Goal: Task Accomplishment & Management: Manage account settings

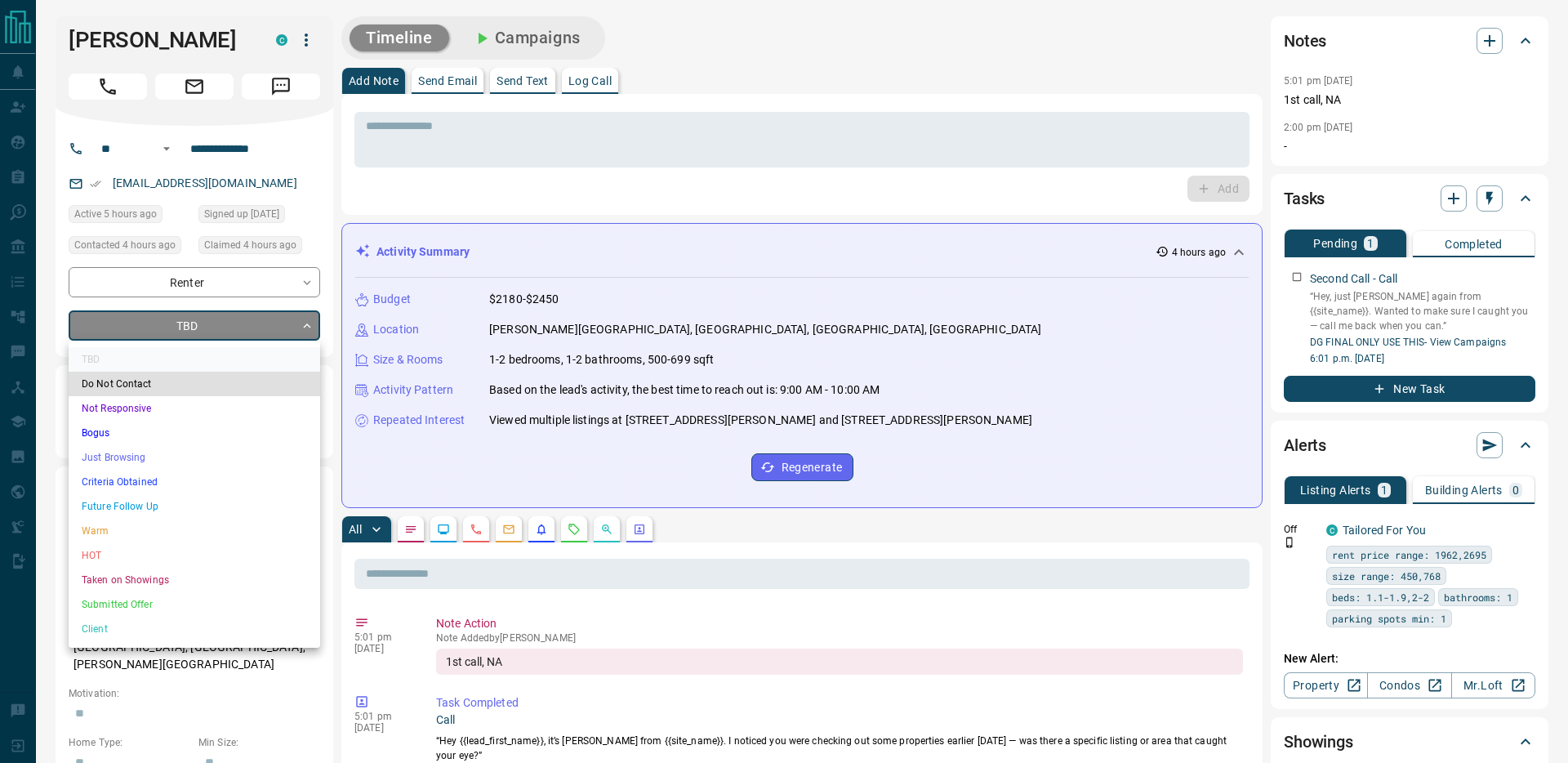
click at [119, 465] on li "Just Browsing" at bounding box center [194, 457] width 251 height 24
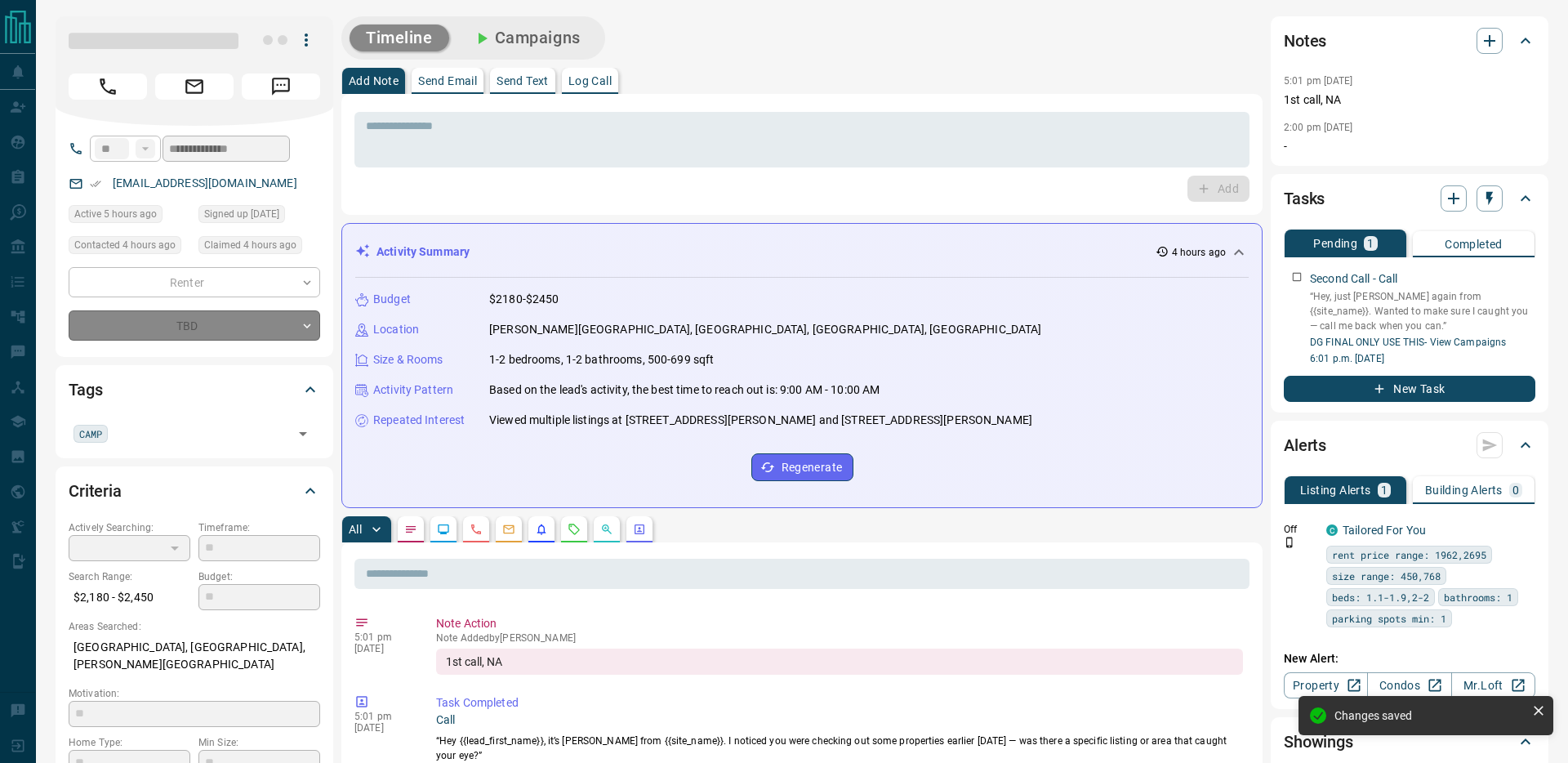
type input "*"
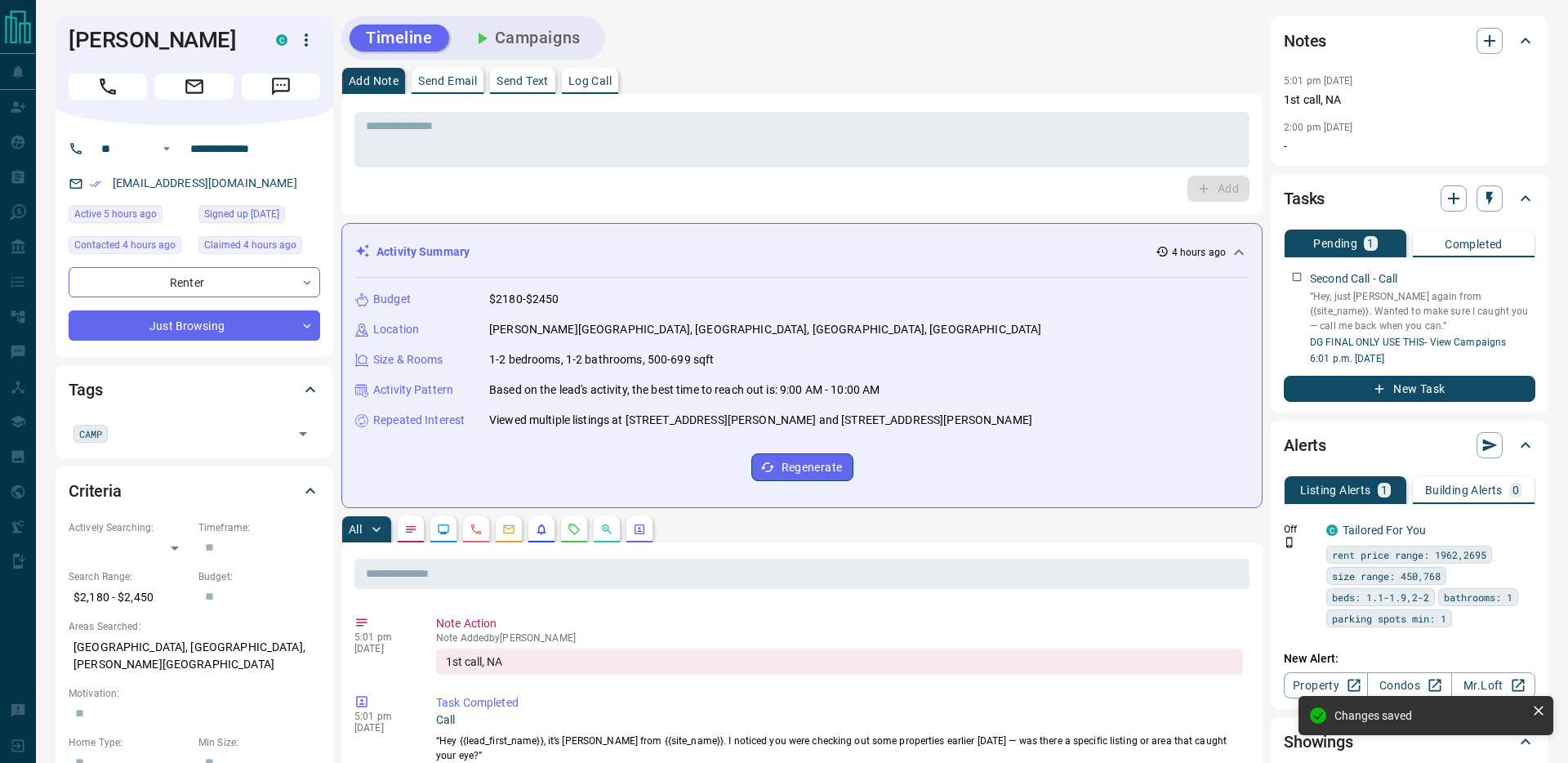
click at [548, 34] on button "Campaigns" at bounding box center [526, 37] width 142 height 27
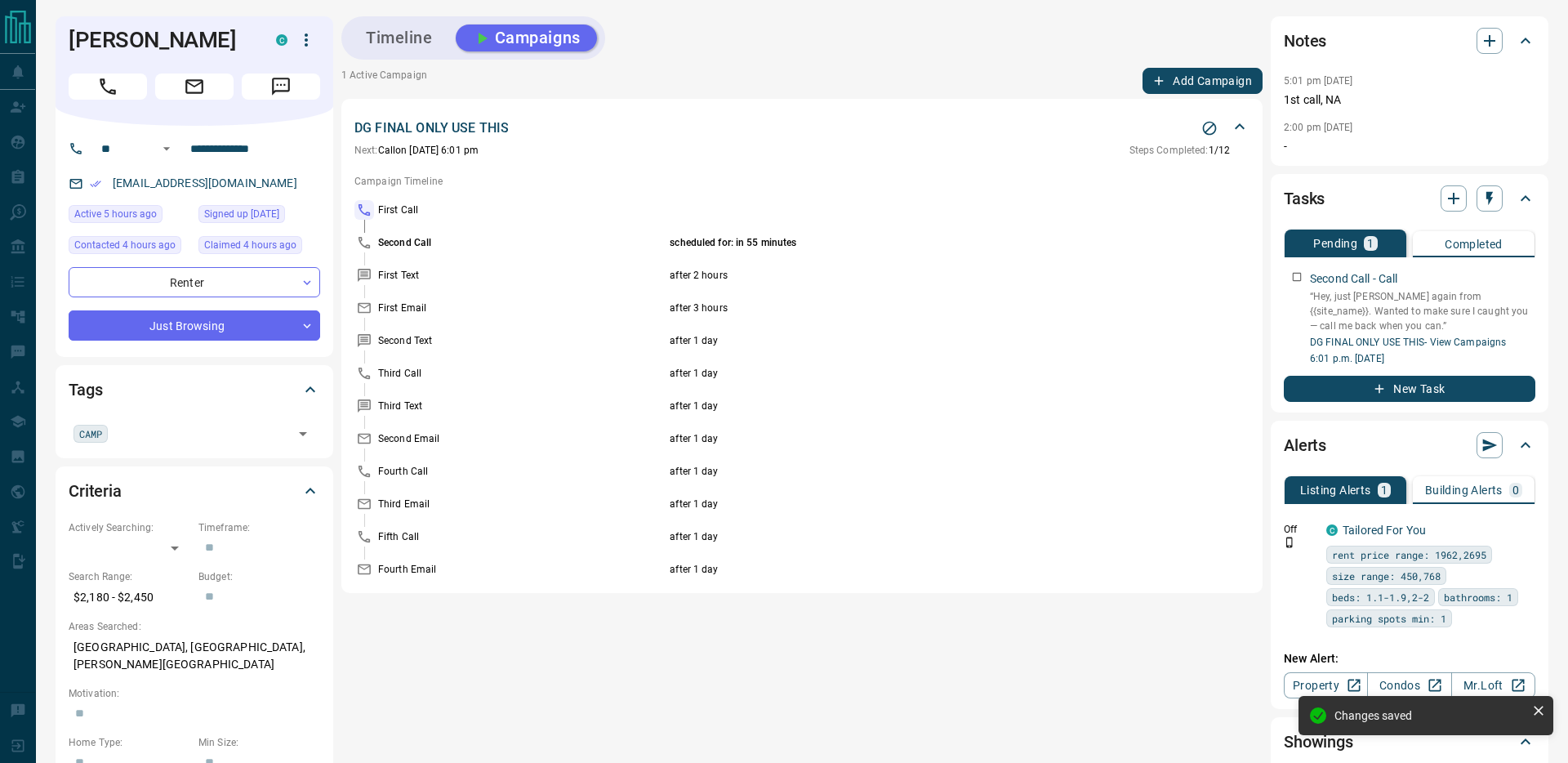
click at [1209, 129] on icon "Stop Campaign" at bounding box center [1210, 129] width 14 height 14
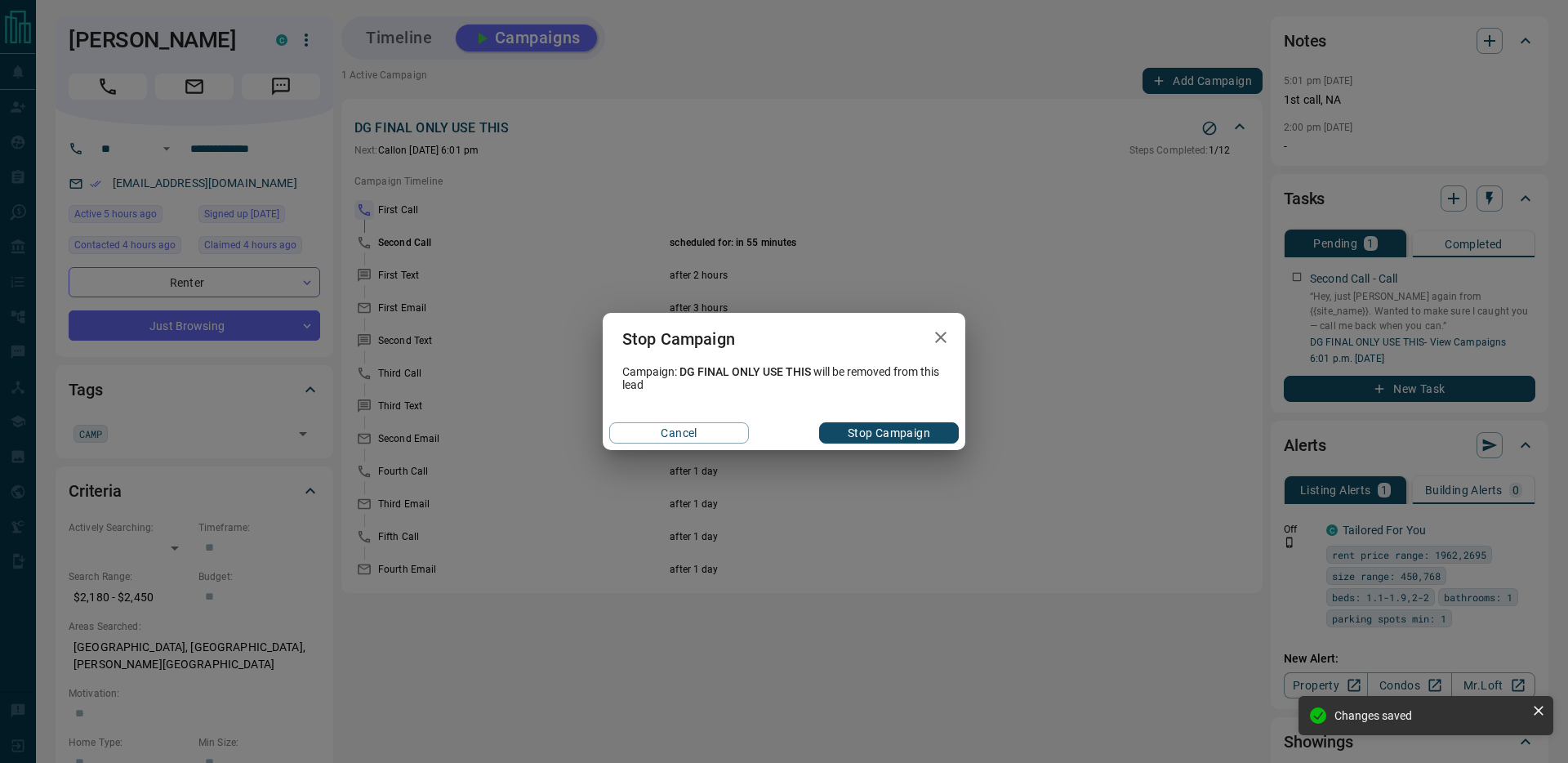
click at [859, 432] on button "Stop Campaign" at bounding box center [888, 433] width 140 height 21
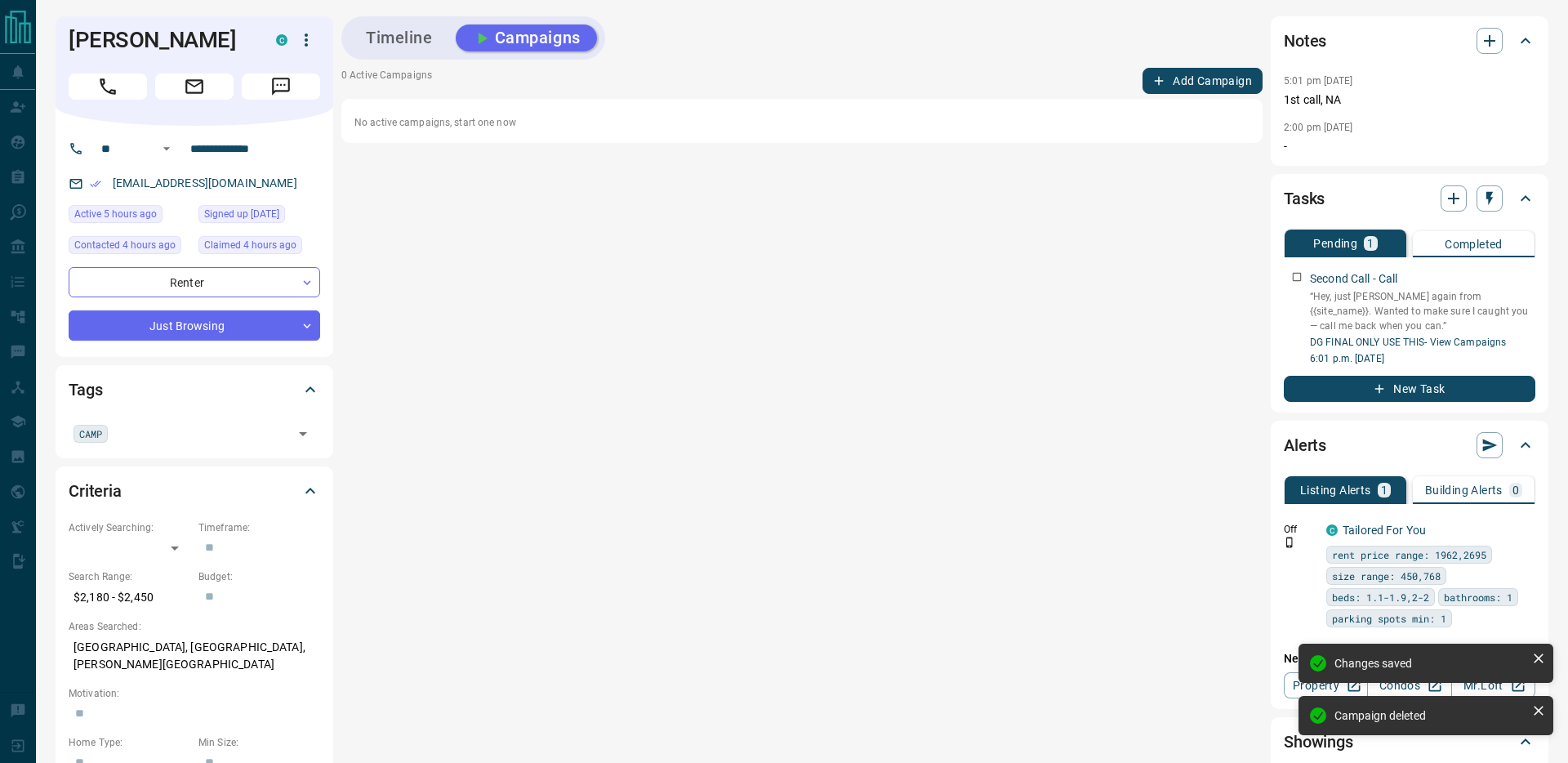
click at [388, 34] on button "Timeline" at bounding box center [399, 37] width 100 height 27
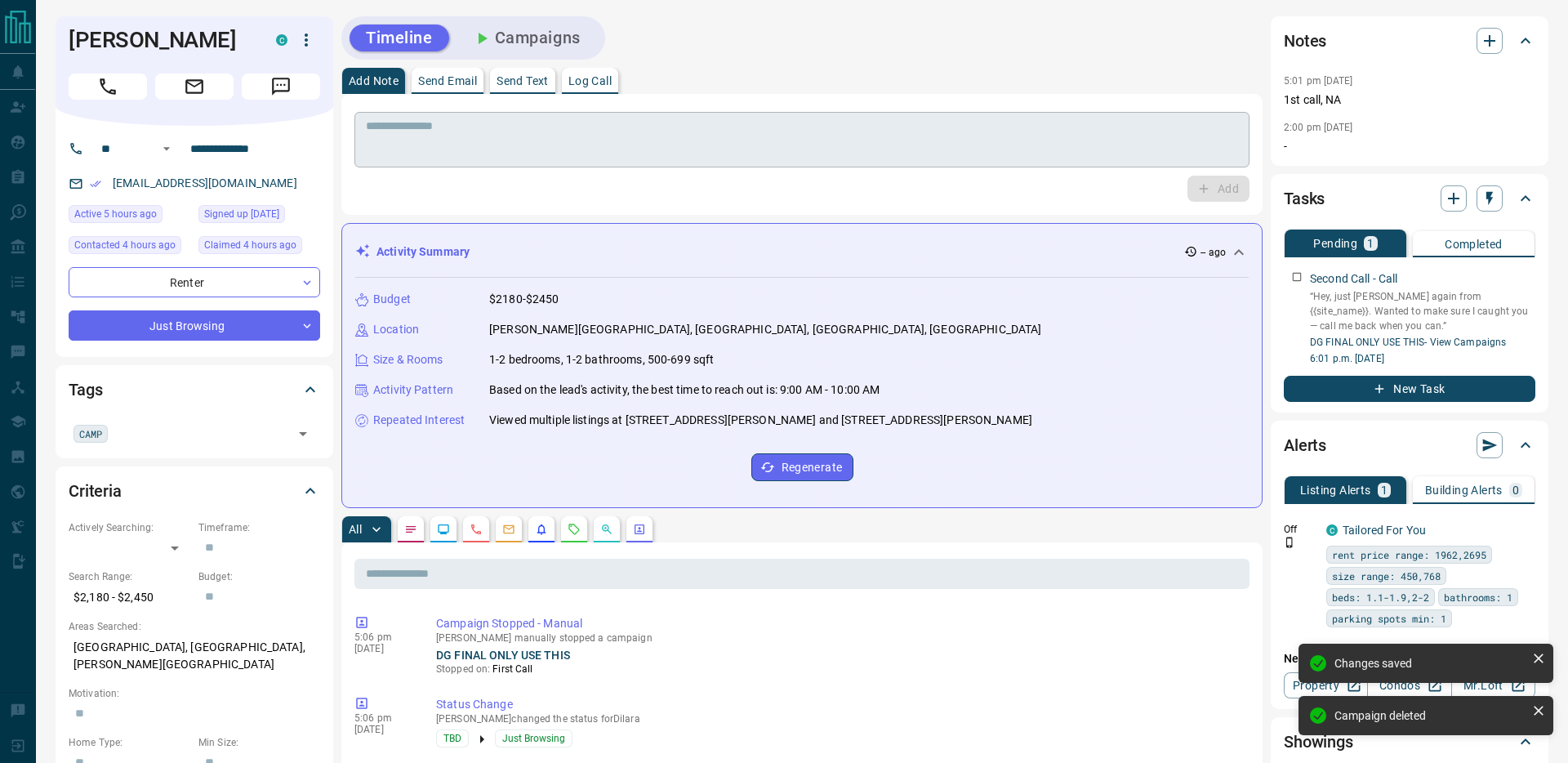
click at [408, 141] on textarea at bounding box center [801, 140] width 872 height 42
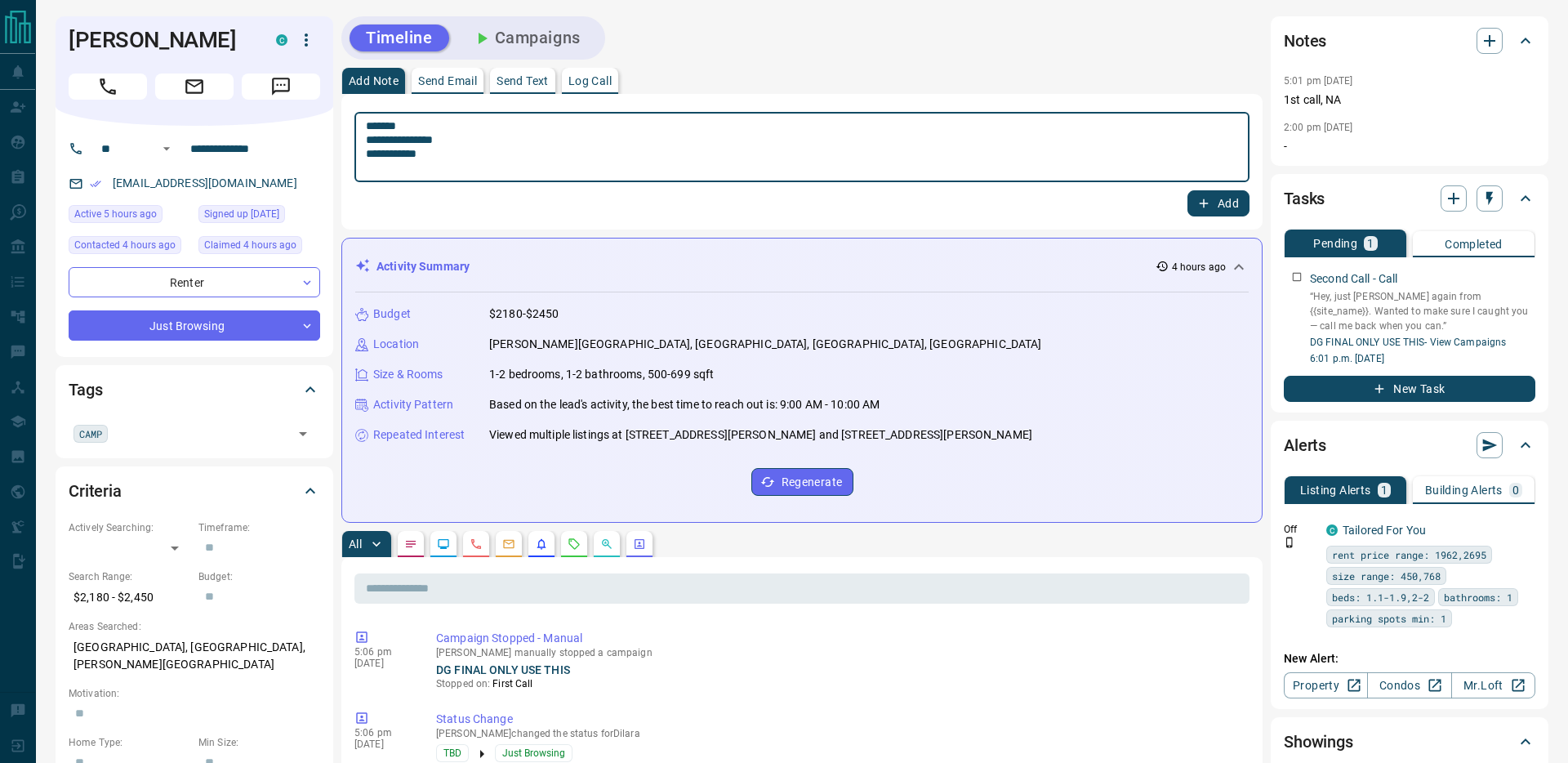
type textarea "**********"
click at [1206, 208] on icon "button" at bounding box center [1203, 202] width 15 height 15
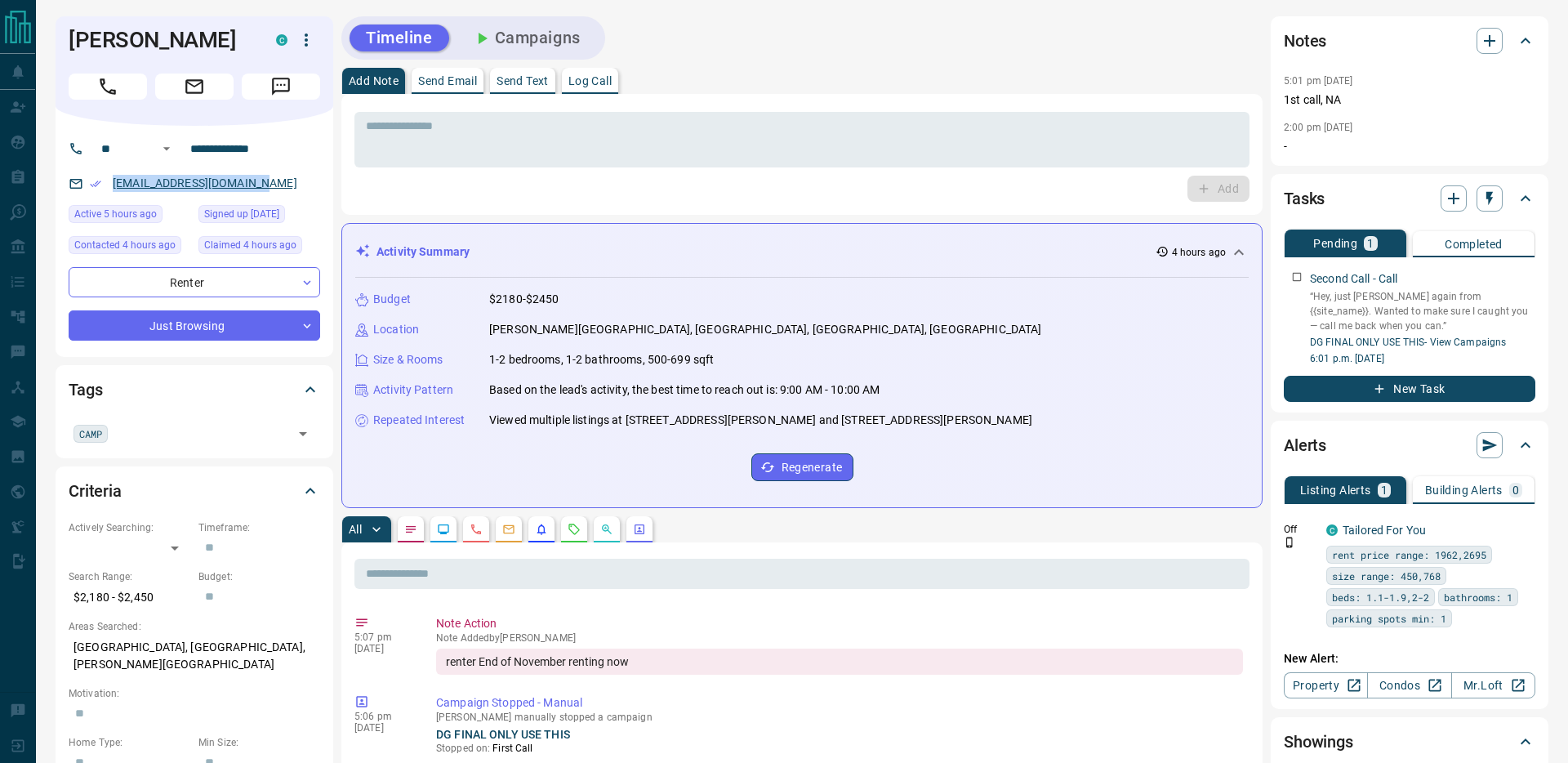
drag, startPoint x: 268, startPoint y: 182, endPoint x: 113, endPoint y: 184, distance: 155.0
click at [113, 184] on div "[EMAIL_ADDRESS][DOMAIN_NAME]" at bounding box center [194, 182] width 251 height 27
copy link "[EMAIL_ADDRESS][DOMAIN_NAME]"
click at [540, 47] on button "Campaigns" at bounding box center [526, 37] width 142 height 27
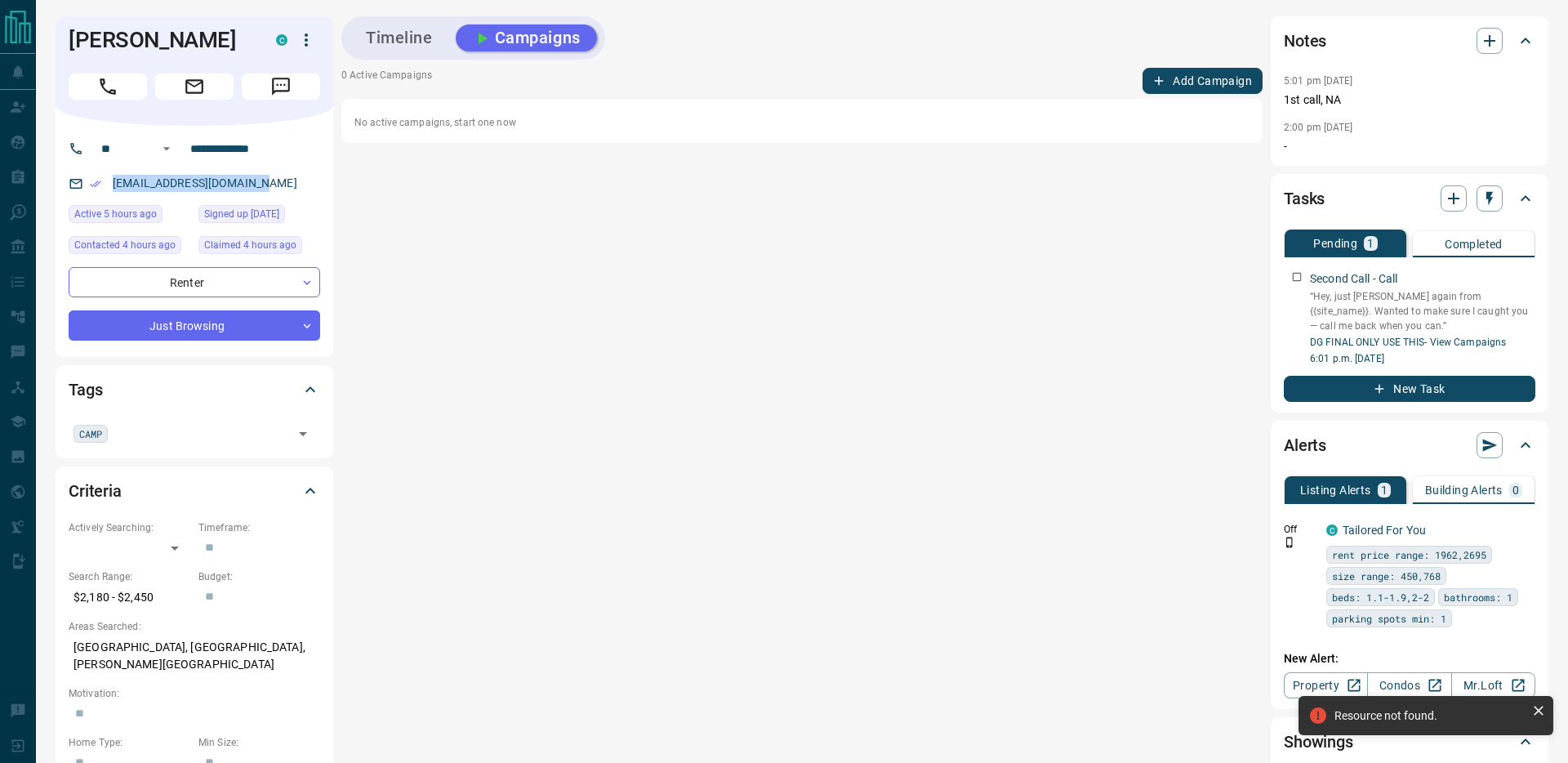
click at [392, 37] on button "Timeline" at bounding box center [399, 37] width 100 height 27
